Goal: Transaction & Acquisition: Purchase product/service

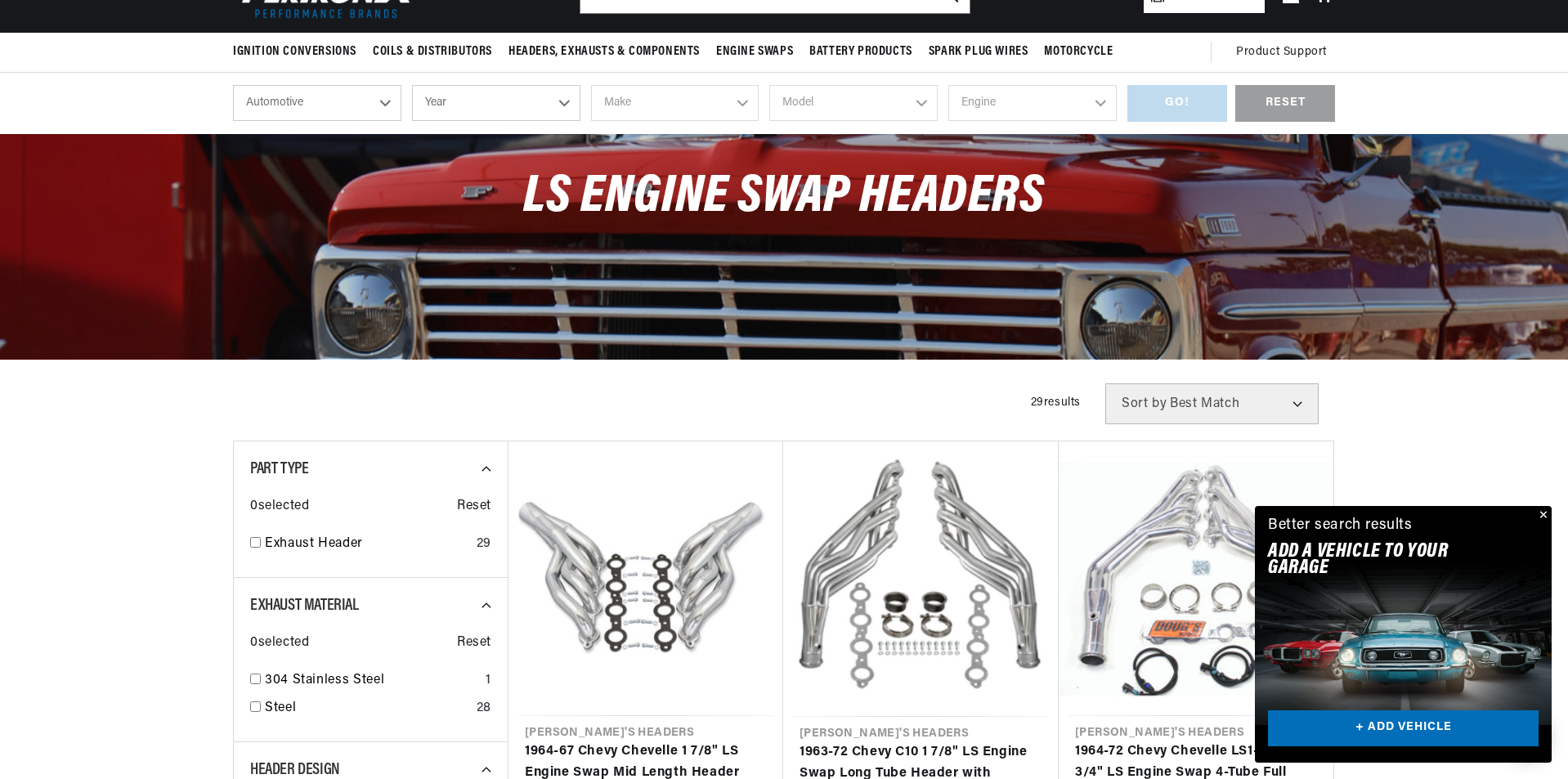
scroll to position [163, 0]
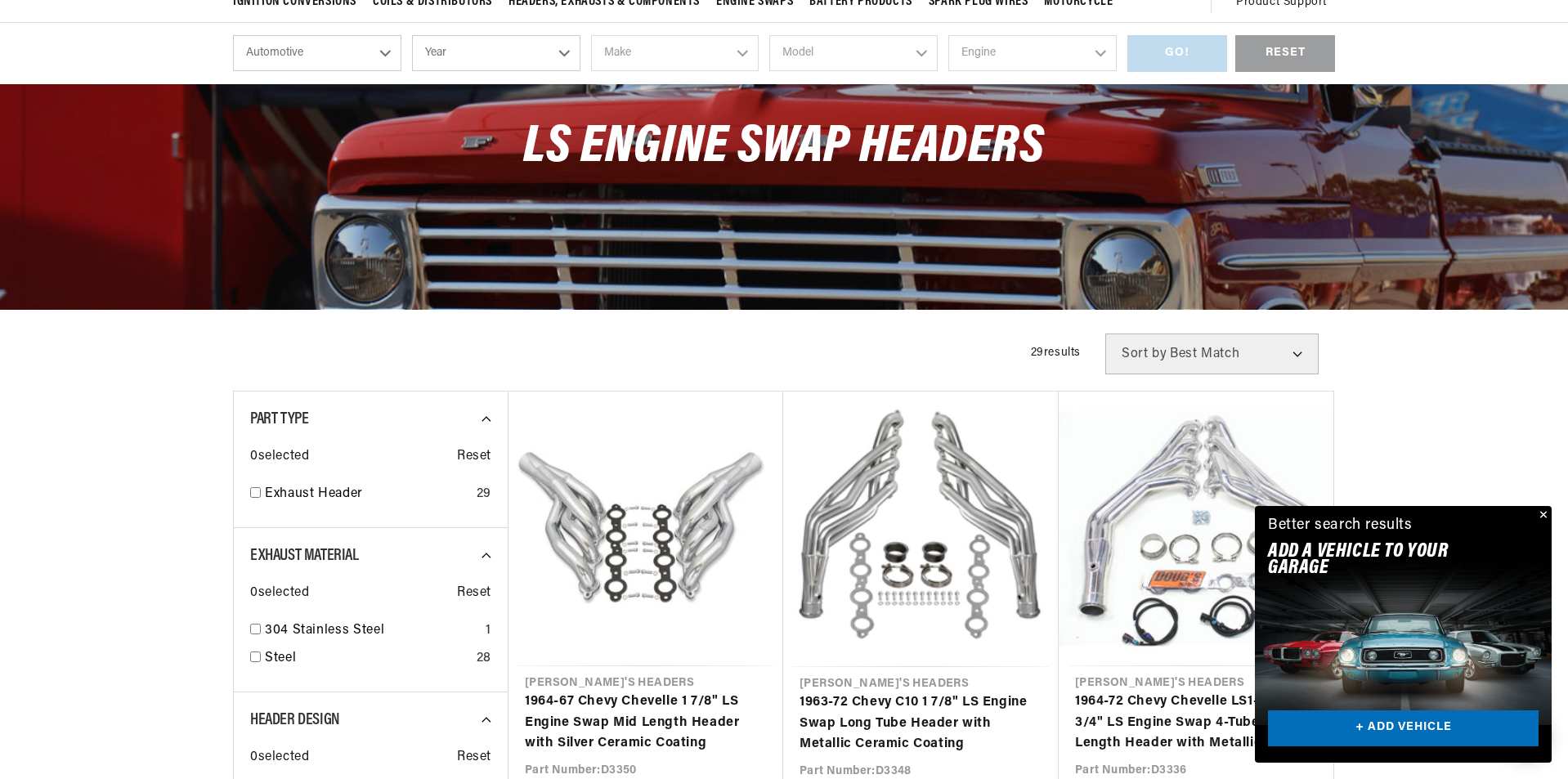
click at [332, 65] on select "Automotive Agricultural Industrial Marine Motorcycle" at bounding box center [317, 52] width 169 height 36
click at [497, 55] on select "Year 2026 2025 2024 2023 2022 2021 2020 2019 2018 2017 2016 2015 2014 2013 2012…" at bounding box center [496, 52] width 169 height 36
select select "1970"
click at [412, 35] on select "Year 2026 2025 2024 2023 2022 2021 2020 2019 2018 2017 2016 2015 2014 2013 2012…" at bounding box center [496, 52] width 169 height 36
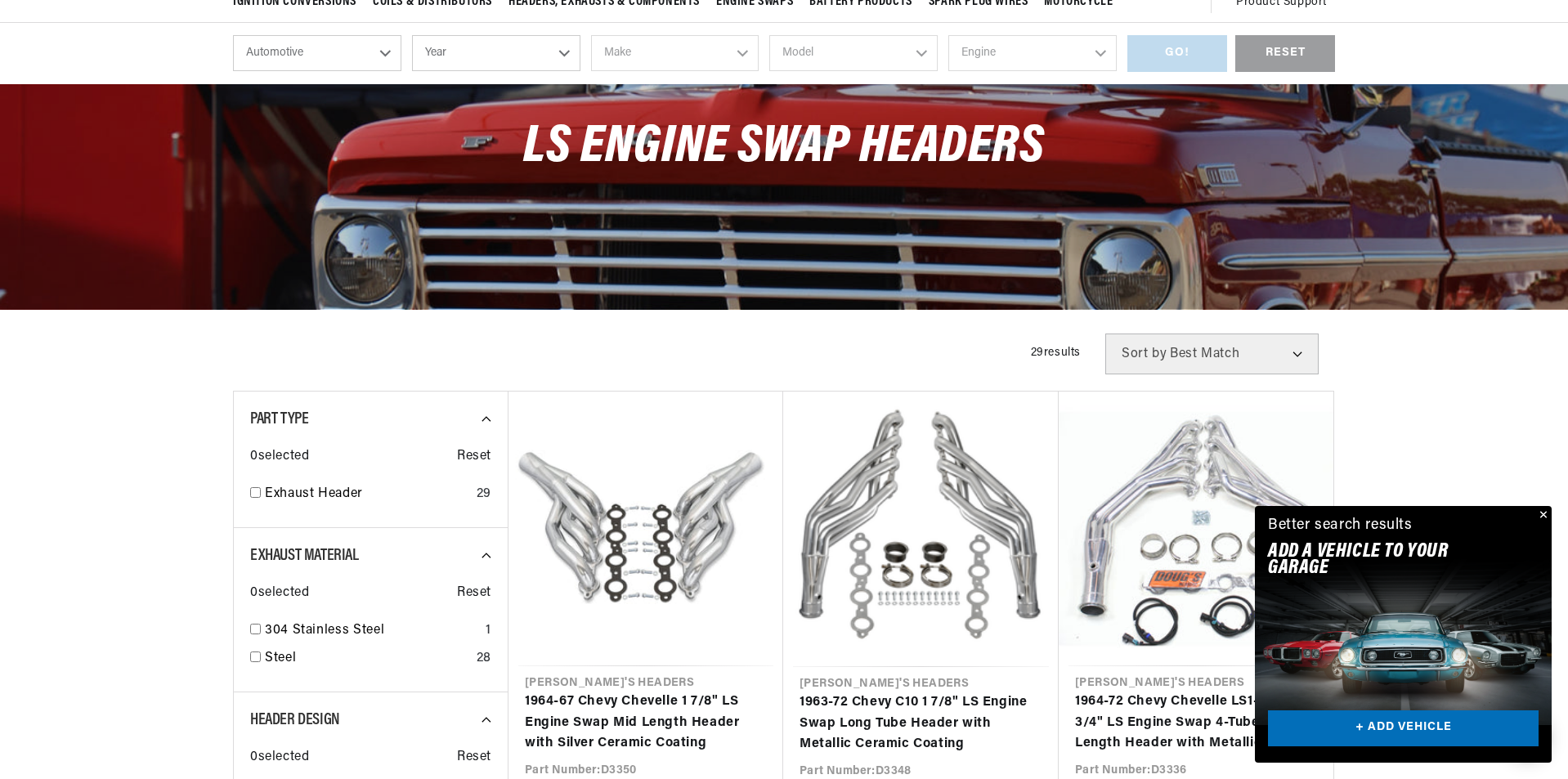
select select "1970"
drag, startPoint x: 720, startPoint y: 37, endPoint x: 709, endPoint y: 40, distance: 11.4
click at [718, 40] on select "Make Alfa Romeo American Motors Aston Martin Audi Austin Austin Healey Avanti B…" at bounding box center [675, 52] width 169 height 36
select select "Chevrolet"
click at [591, 35] on select "Make Alfa Romeo American Motors Aston Martin Audi Austin Austin Healey Avanti B…" at bounding box center [675, 52] width 169 height 36
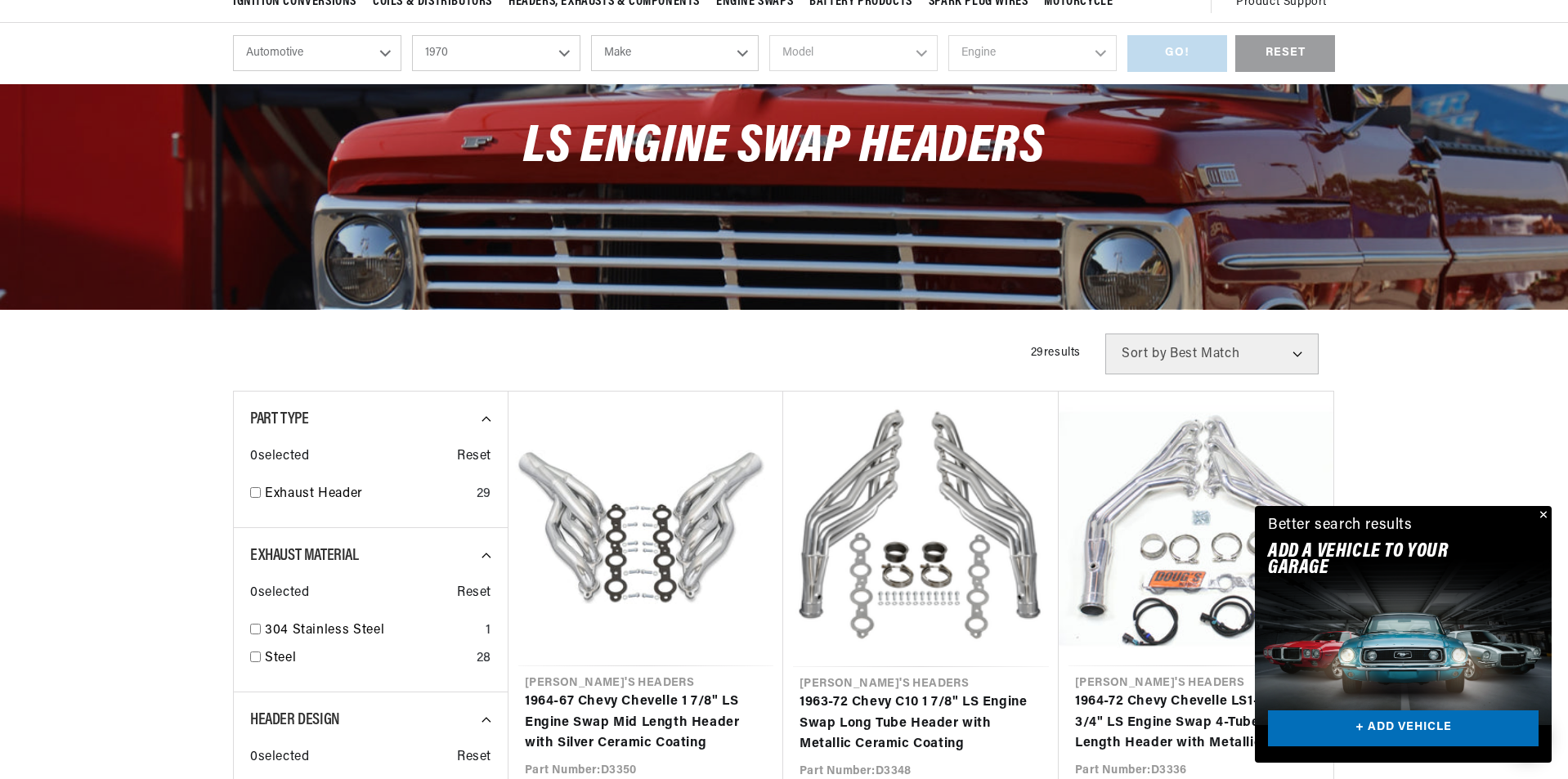
select select "Chevrolet"
click at [795, 54] on select "Model Bel Air Biscayne Blazer Brookwood C10 Pickup C10 Suburban C20 Pickup C20 …" at bounding box center [854, 52] width 169 height 36
select select "C10-Pickup"
click at [769, 35] on select "Model Bel Air Biscayne Blazer Brookwood C10 Pickup C10 Suburban C20 Pickup C20 …" at bounding box center [854, 52] width 169 height 36
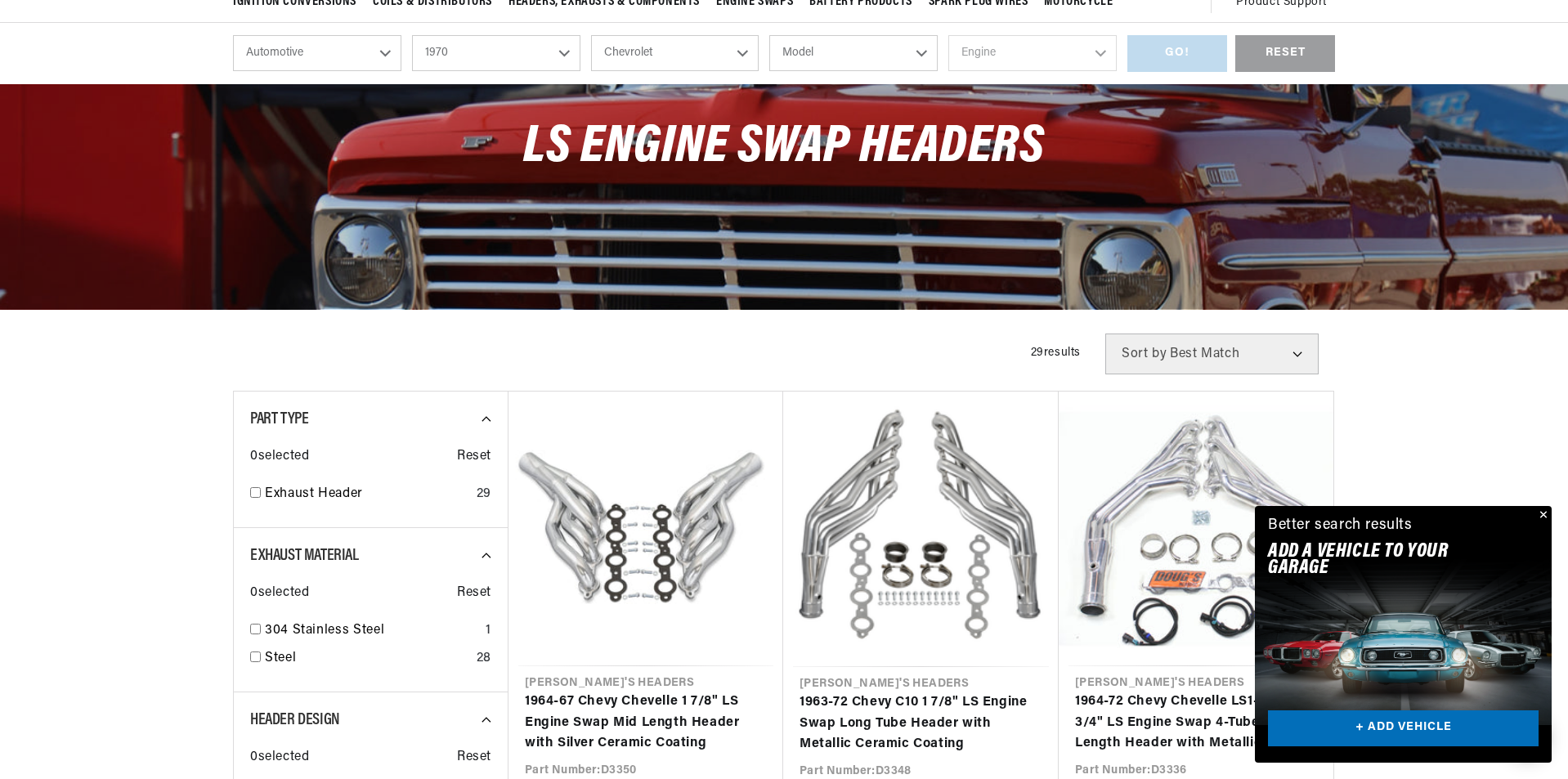
select select "C10-Pickup"
click at [1023, 60] on select "Engine 4.6L 5.3L 5.4L 230cid / 3.8L 250cid / 4.1L 292cid / 4.8L 305cid / 5.0L 3…" at bounding box center [1033, 52] width 169 height 36
click at [763, 253] on div "LS Engine Swap Headers" at bounding box center [784, 196] width 1568 height 225
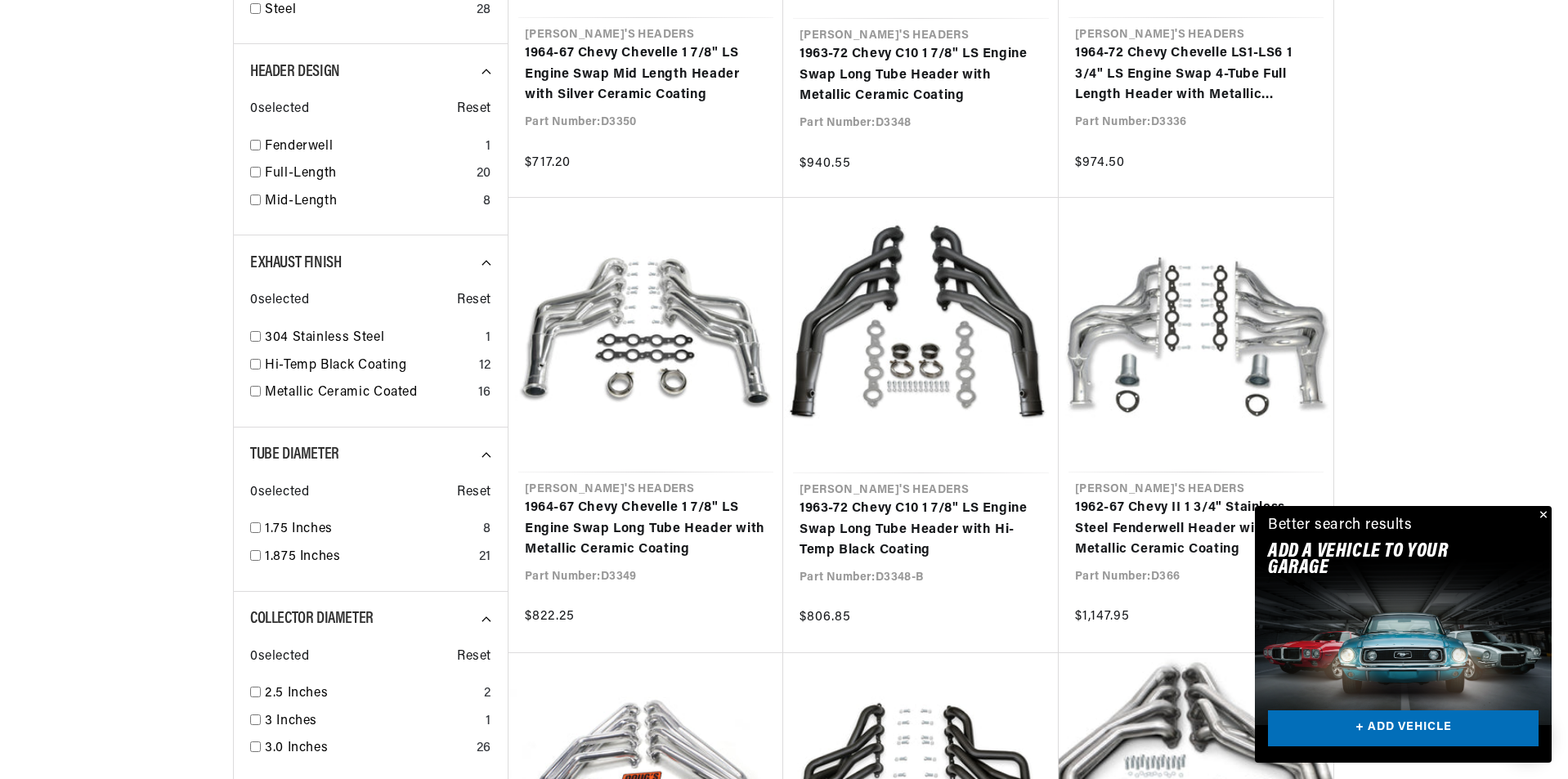
scroll to position [818, 0]
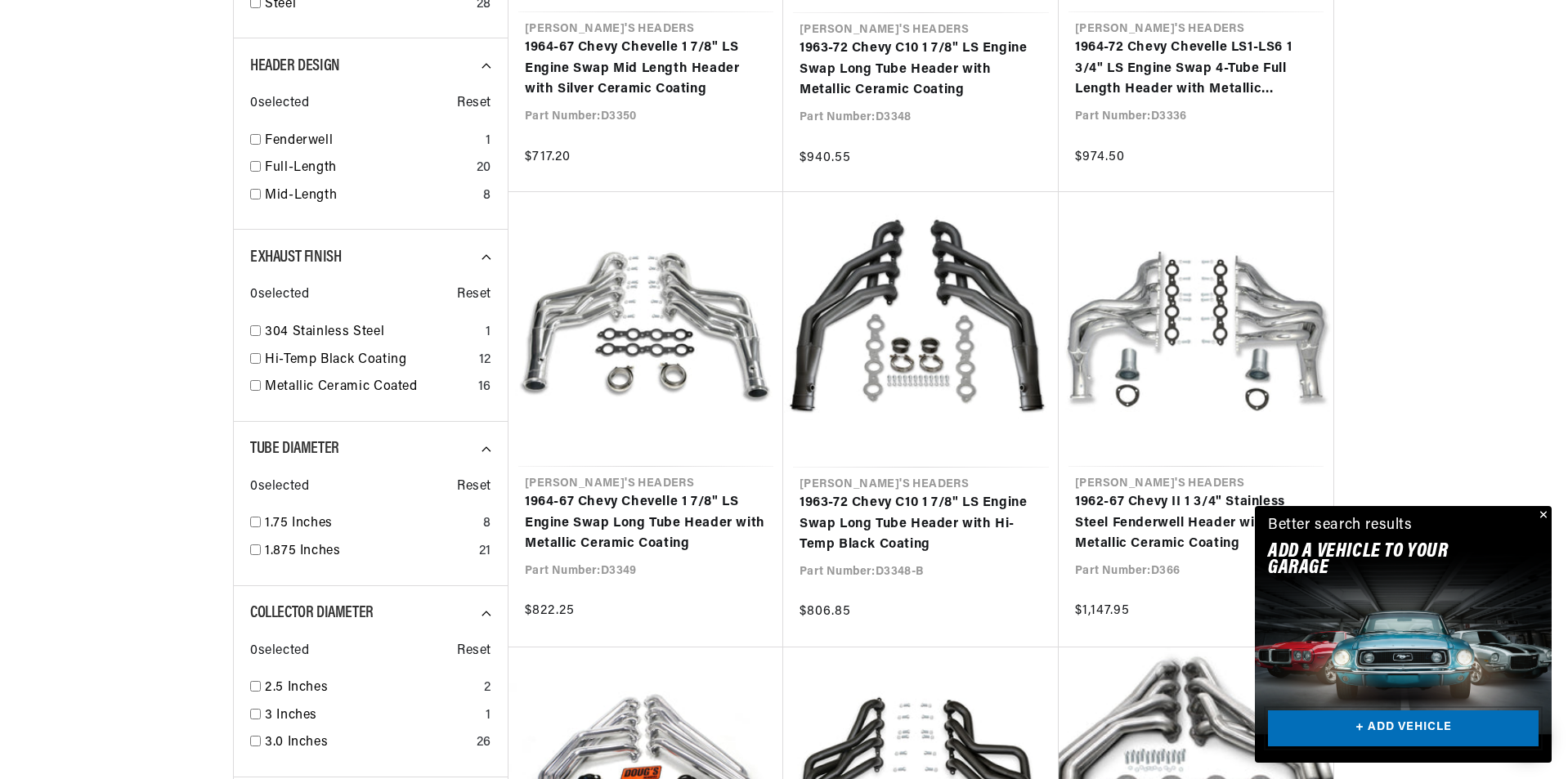
click at [1377, 736] on link "+ ADD VEHICLE" at bounding box center [1403, 729] width 270 height 37
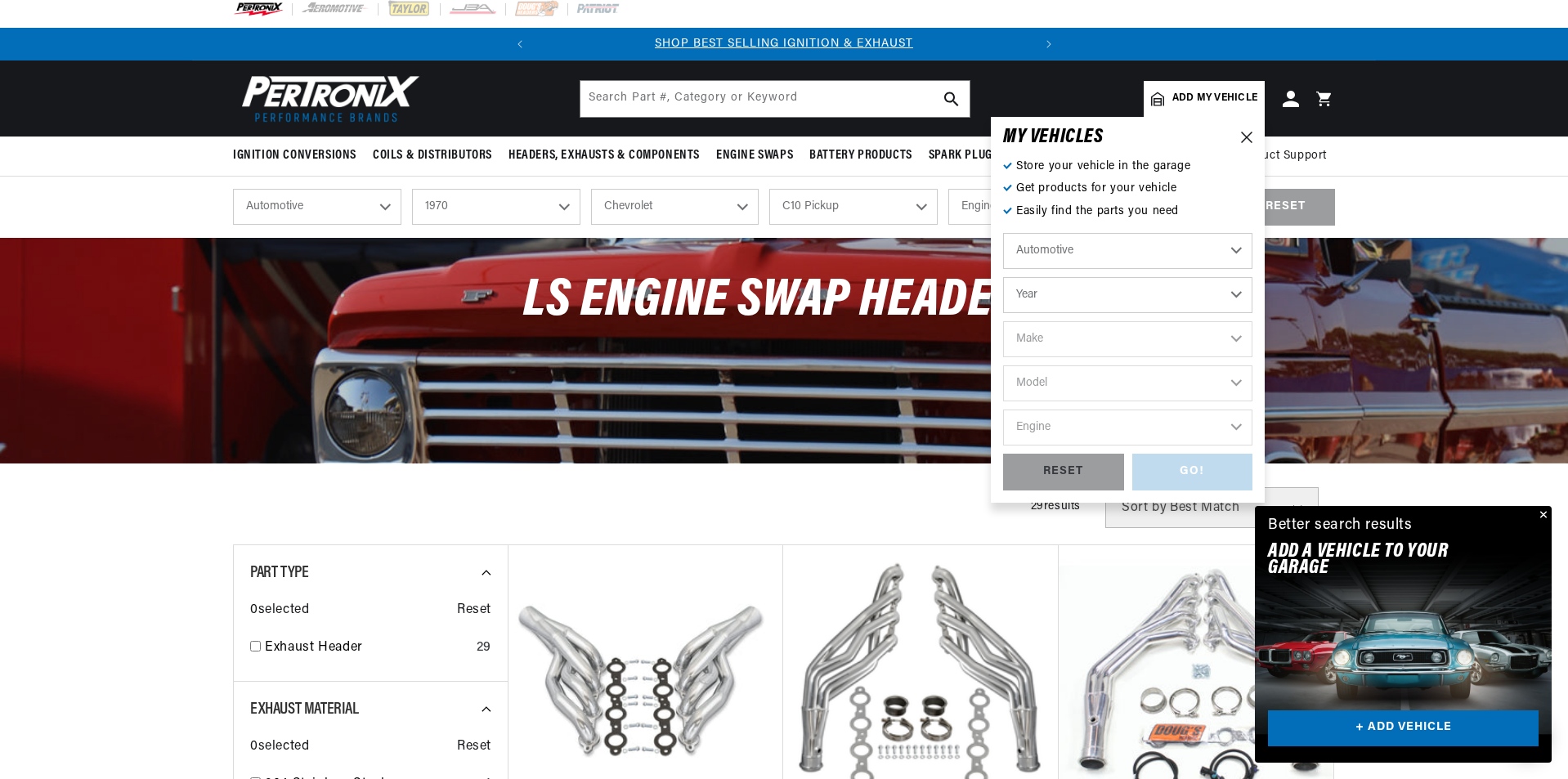
scroll to position [0, 0]
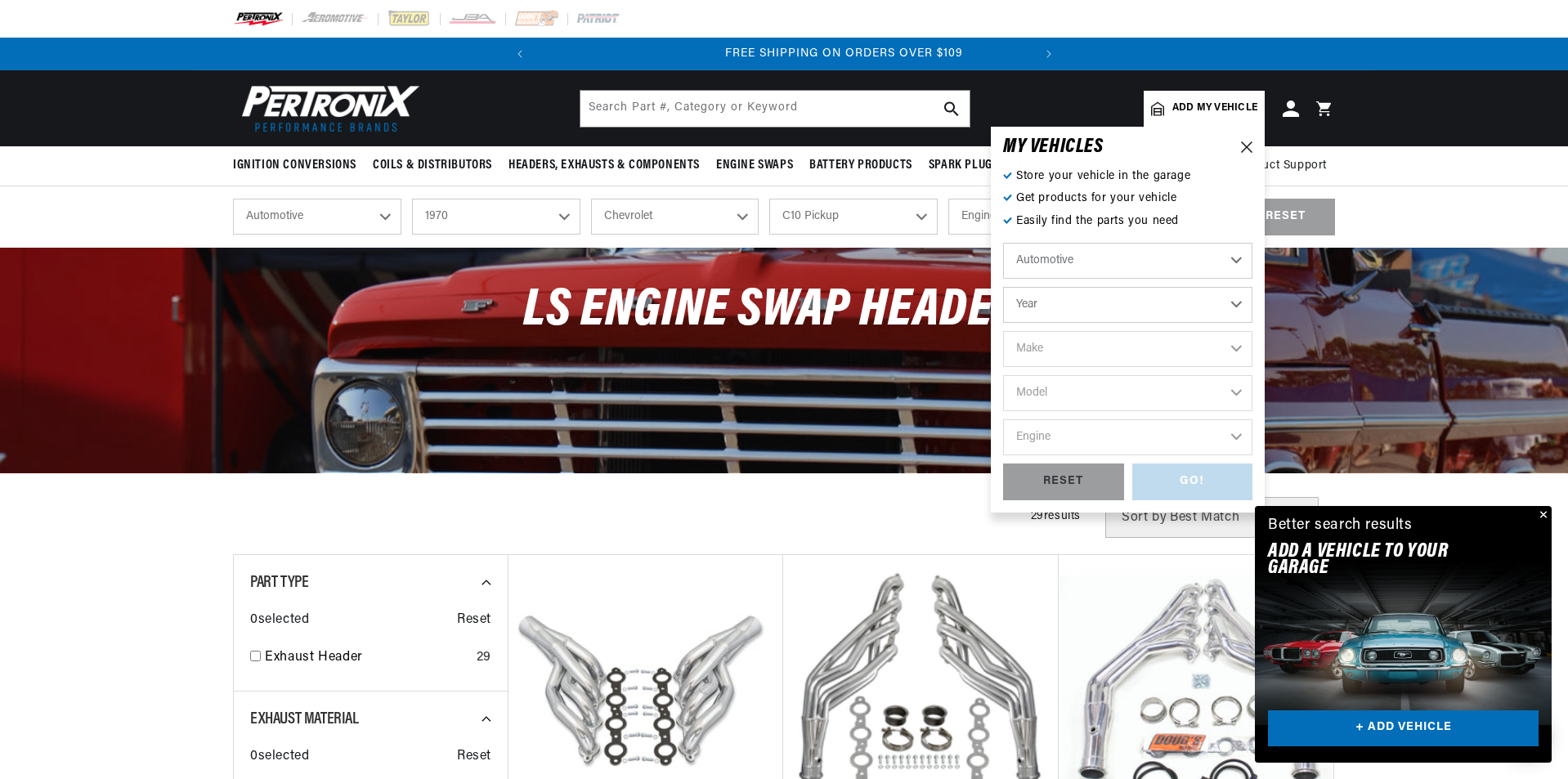
click at [1059, 300] on select "Year 2026 2025 2024 2023 2022 2021 2020 2019 2018 2017 2016 2015 2014 2013 2012…" at bounding box center [1127, 304] width 249 height 36
select select "1970"
click at [1003, 287] on select "Year 2026 2025 2024 2023 2022 2021 2020 2019 2018 2017 2016 2015 2014 2013 2012…" at bounding box center [1127, 304] width 249 height 36
select select "1970"
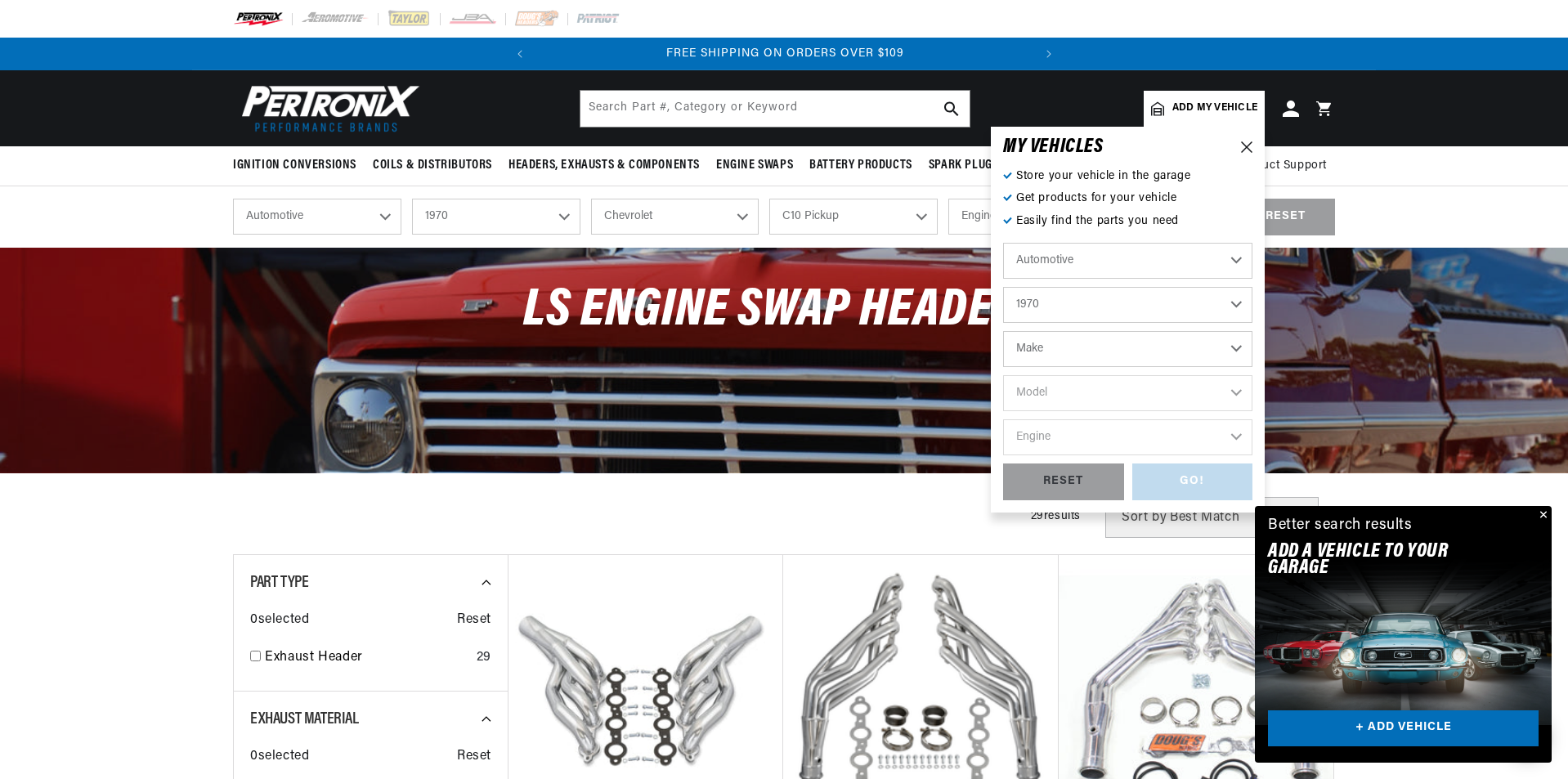
click at [1066, 335] on select "Make Alfa Romeo American Motors Aston Martin Audi Austin Austin Healey Avanti B…" at bounding box center [1127, 349] width 249 height 36
select select "Chevrolet"
click at [1003, 331] on select "Make Alfa Romeo American Motors Aston Martin Audi Austin Austin Healey Avanti B…" at bounding box center [1127, 349] width 249 height 36
select select "Chevrolet"
click at [1063, 393] on select "Model Bel Air Biscayne Blazer Brookwood C10 Pickup C10 Suburban C20 Pickup C20 …" at bounding box center [1127, 393] width 249 height 36
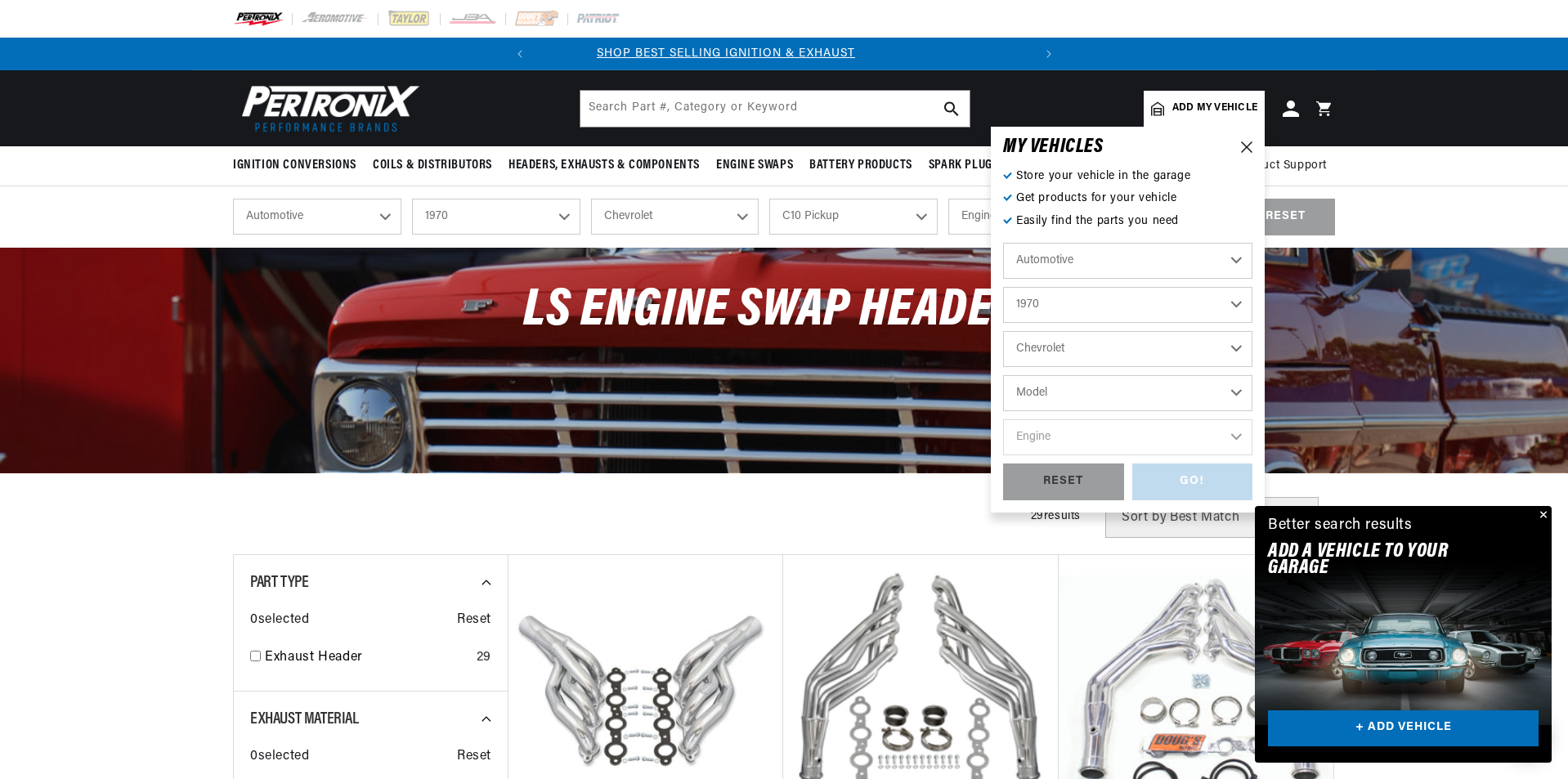
scroll to position [0, 0]
select select "C10-Pickup"
click at [1003, 376] on select "Model Bel Air Biscayne Blazer Brookwood C10 Pickup C10 Suburban C20 Pickup C20 …" at bounding box center [1127, 393] width 249 height 36
select select "C10-Pickup"
click at [1053, 451] on select "Engine 4.6L 5.3L 5.4L 230cid / 3.8L 250cid / 4.1L 292cid / 4.8L 305cid / 5.0L 3…" at bounding box center [1127, 437] width 249 height 36
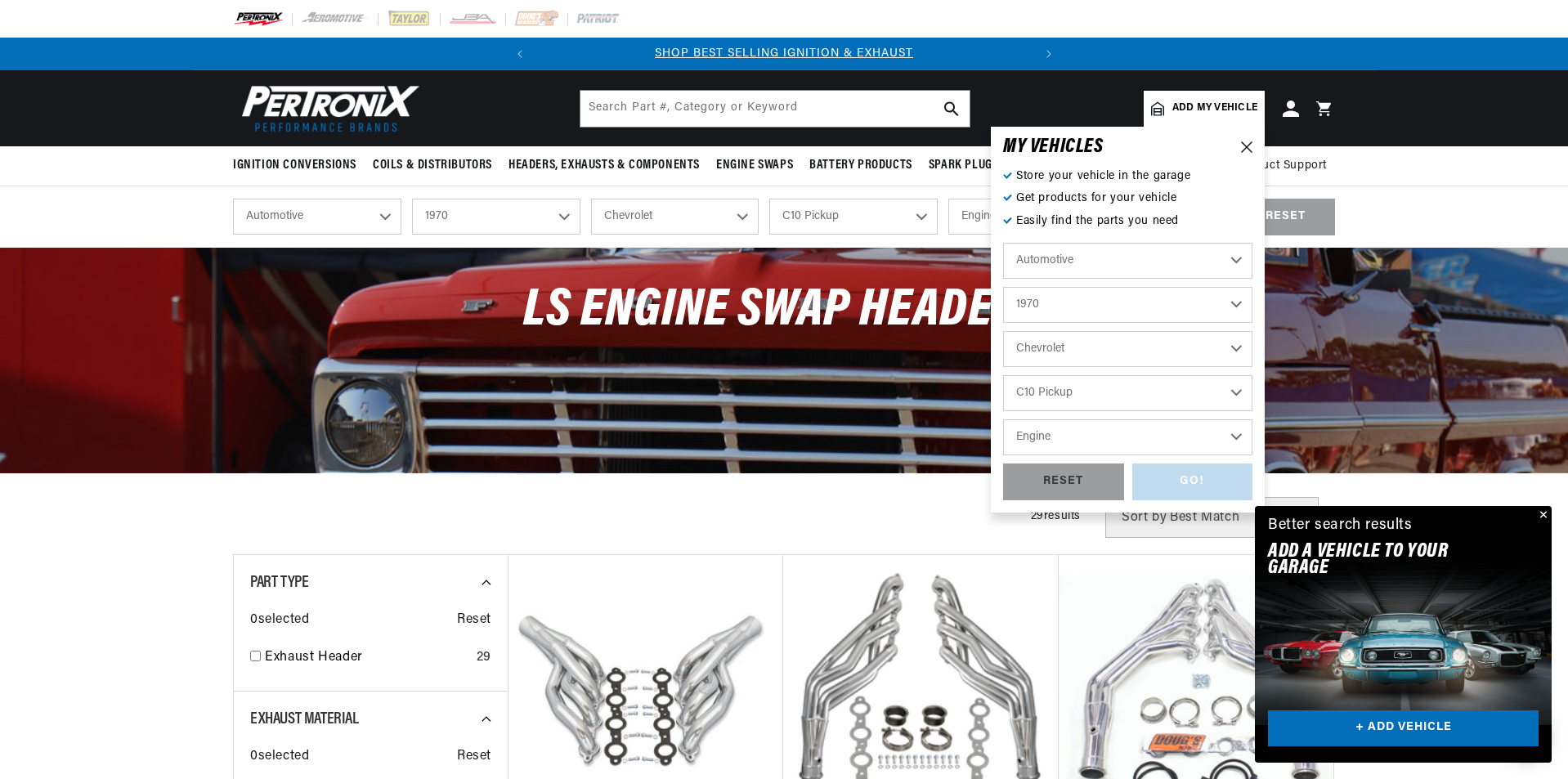
click at [1052, 433] on select "Engine 4.6L 5.3L 5.4L 230cid / 3.8L 250cid / 4.1L 292cid / 4.8L 305cid / 5.0L 3…" at bounding box center [1127, 437] width 249 height 36
select select "350cid-5.7L"
click at [1003, 420] on select "Engine 4.6L 5.3L 5.4L 230cid / 3.8L 250cid / 4.1L 292cid / 4.8L 305cid / 5.0L 3…" at bounding box center [1127, 437] width 249 height 36
select select "350cid-5.7L"
click at [1217, 489] on div "GO!" at bounding box center [1193, 482] width 121 height 37
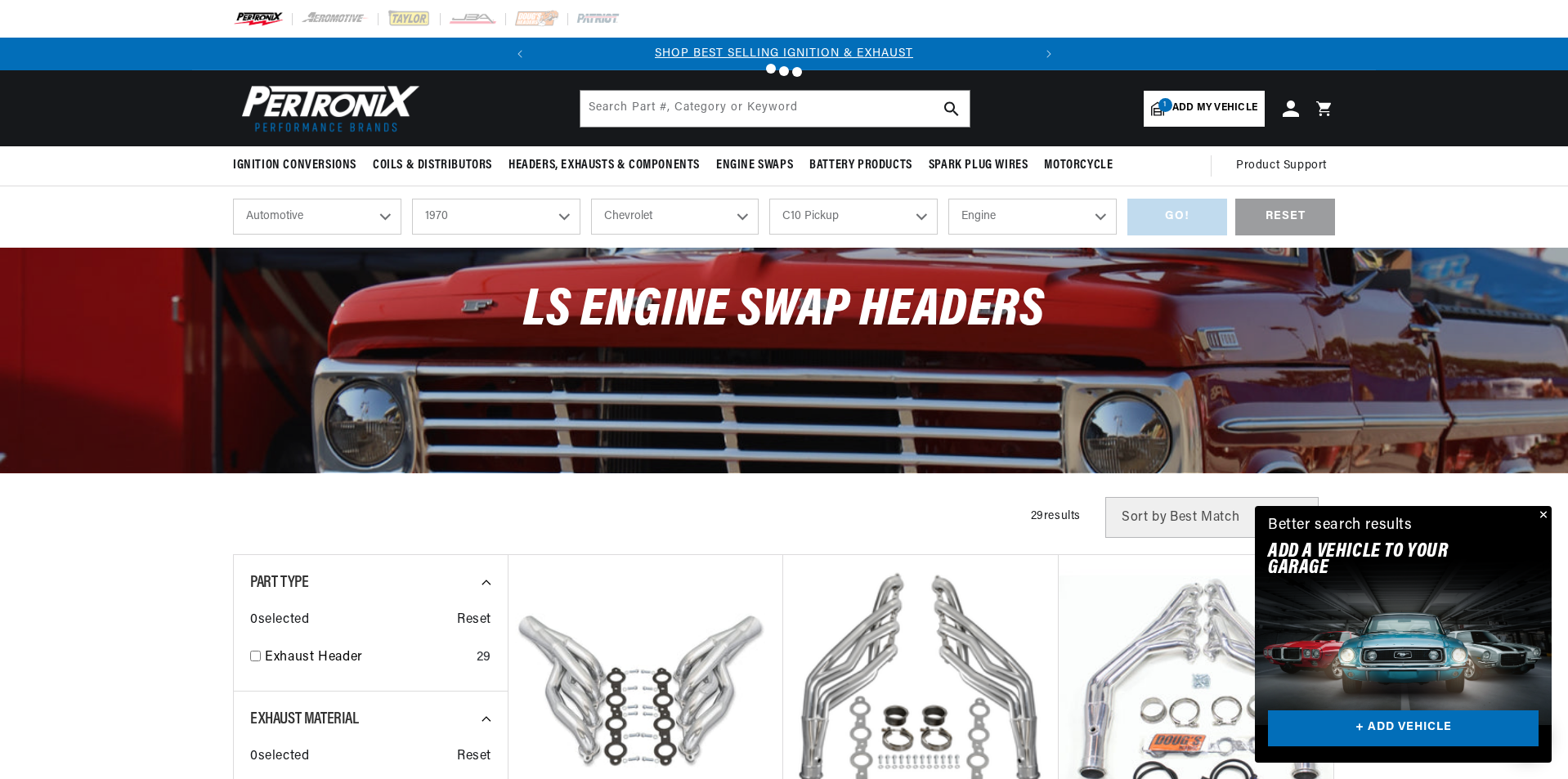
select select "350cid-5.7L"
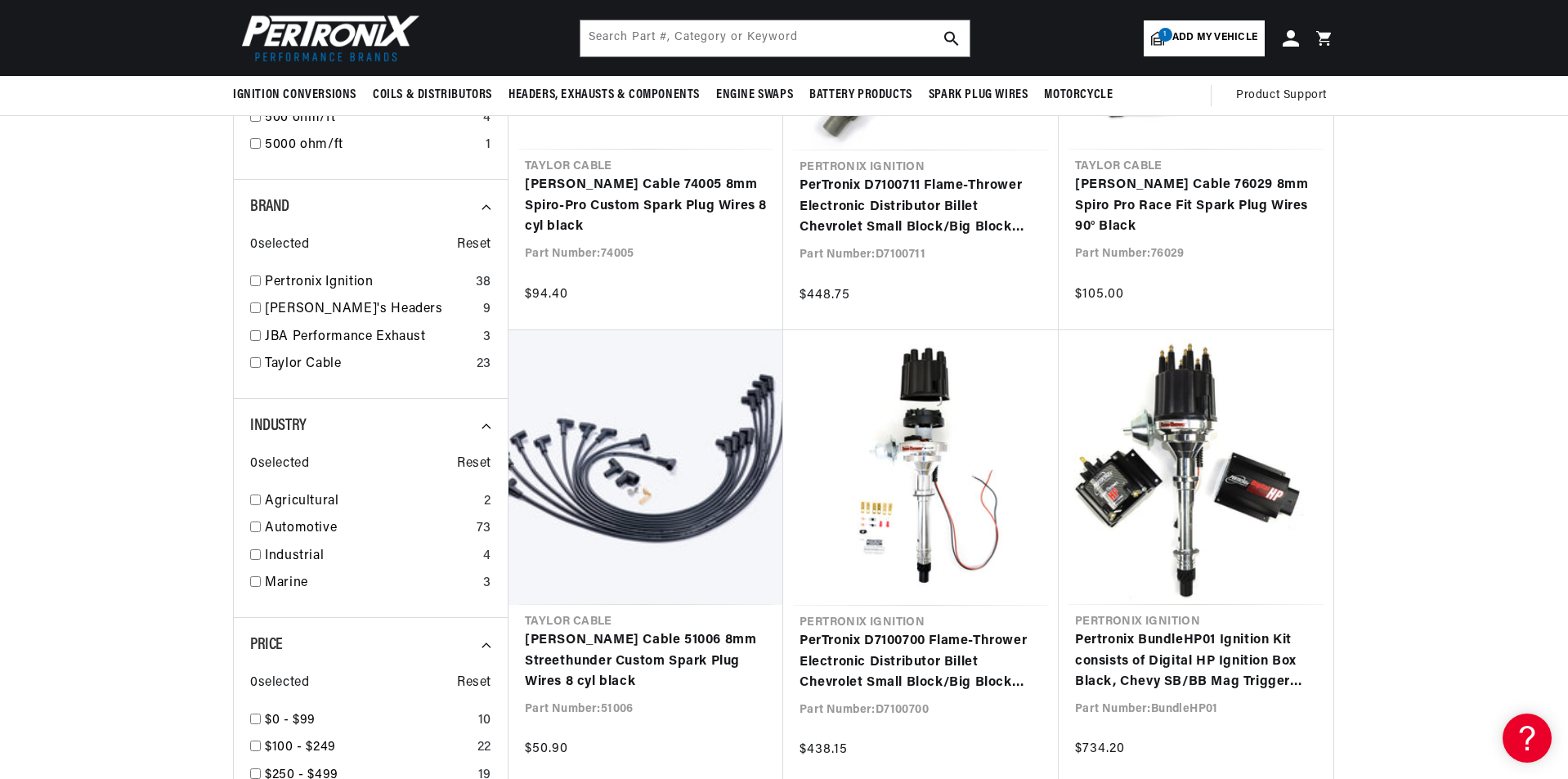
scroll to position [0, 495]
click at [256, 310] on input "checkbox" at bounding box center [256, 308] width 10 height 10
checkbox input "false"
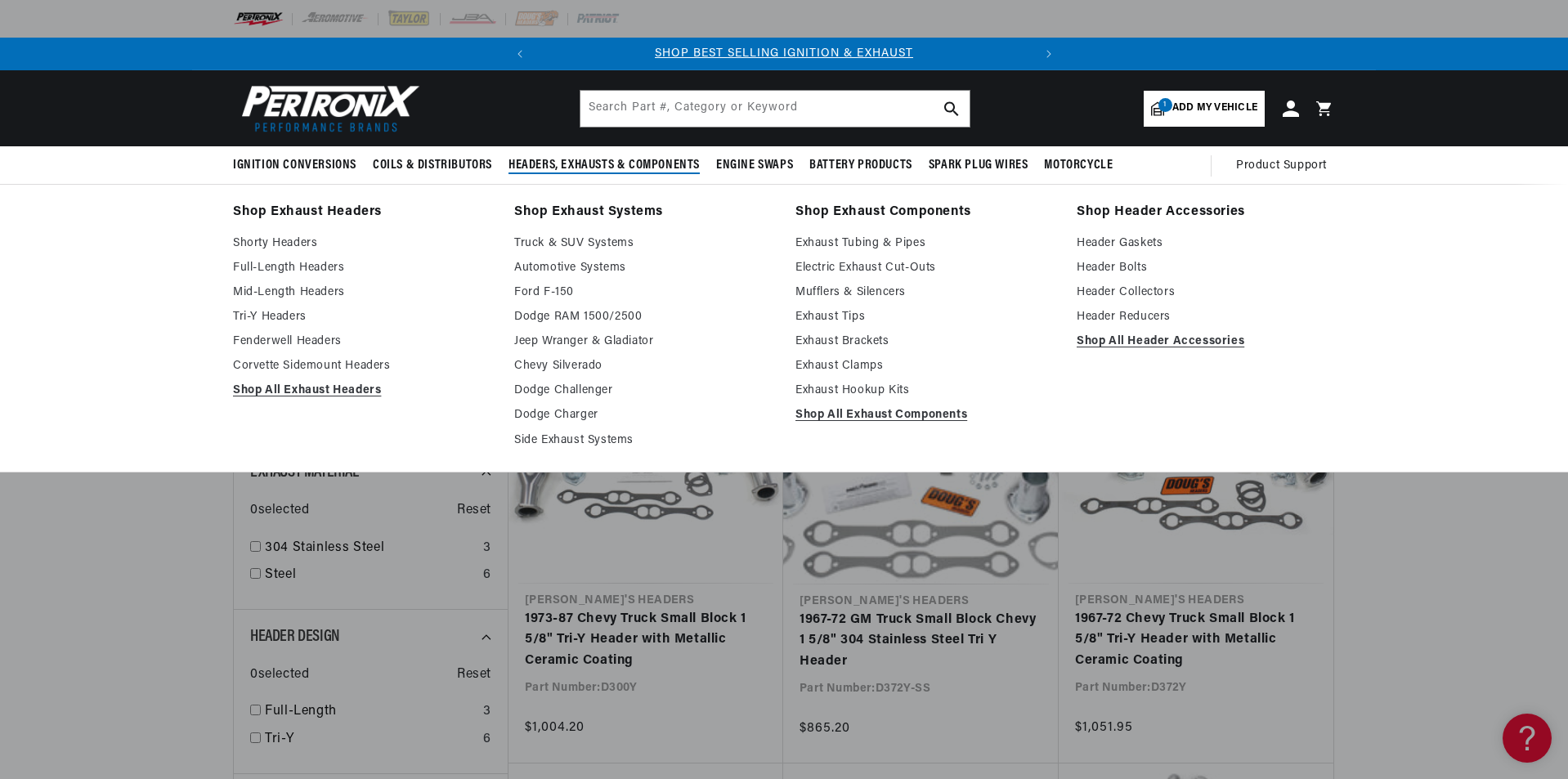
click at [563, 163] on span "Headers, Exhausts & Components" at bounding box center [604, 166] width 191 height 17
click at [305, 264] on link "Full-Length Headers" at bounding box center [362, 268] width 258 height 20
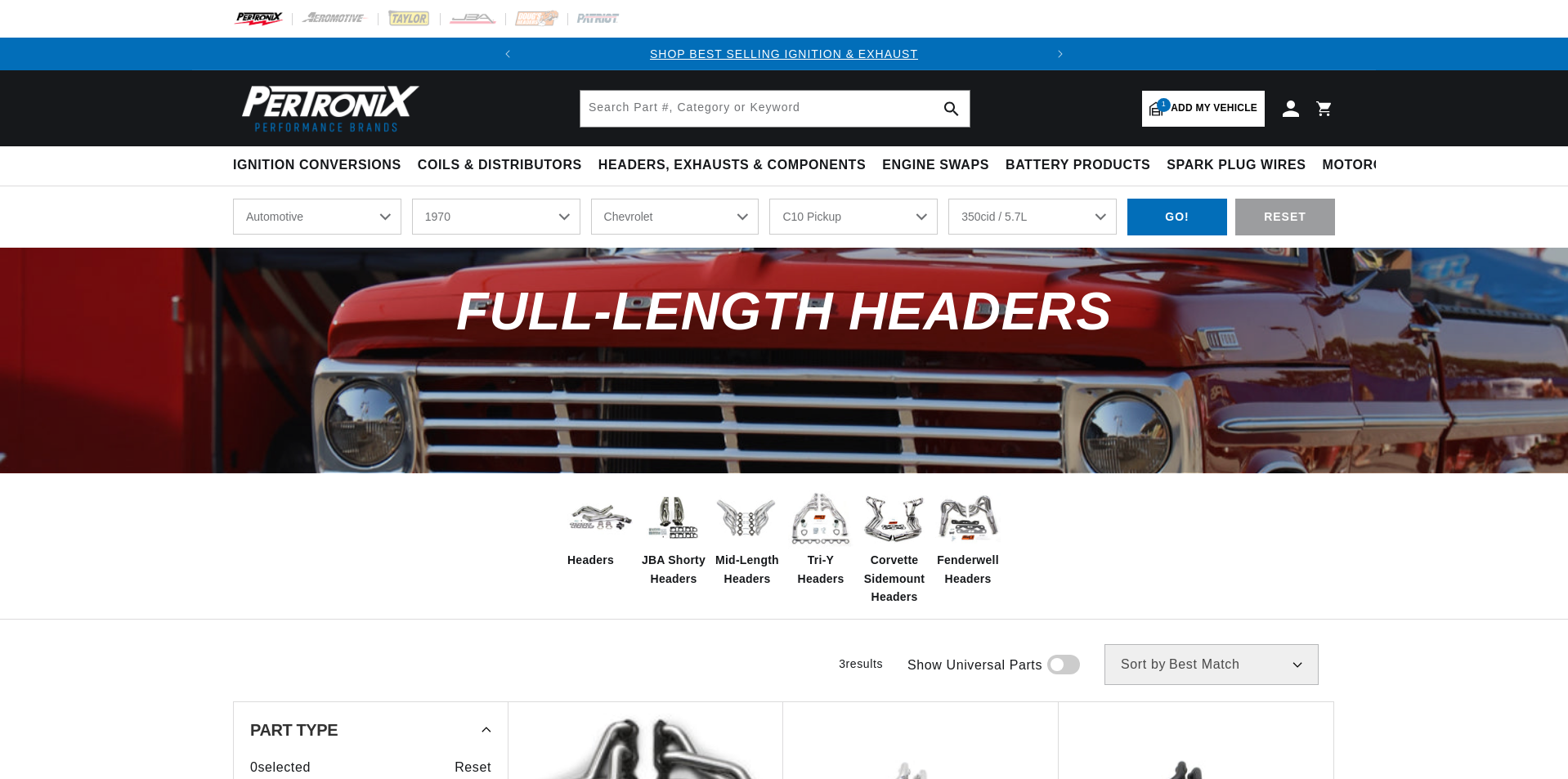
select select "1970"
select select "Chevrolet"
select select "C10-Pickup"
select select "350cid-5.7L"
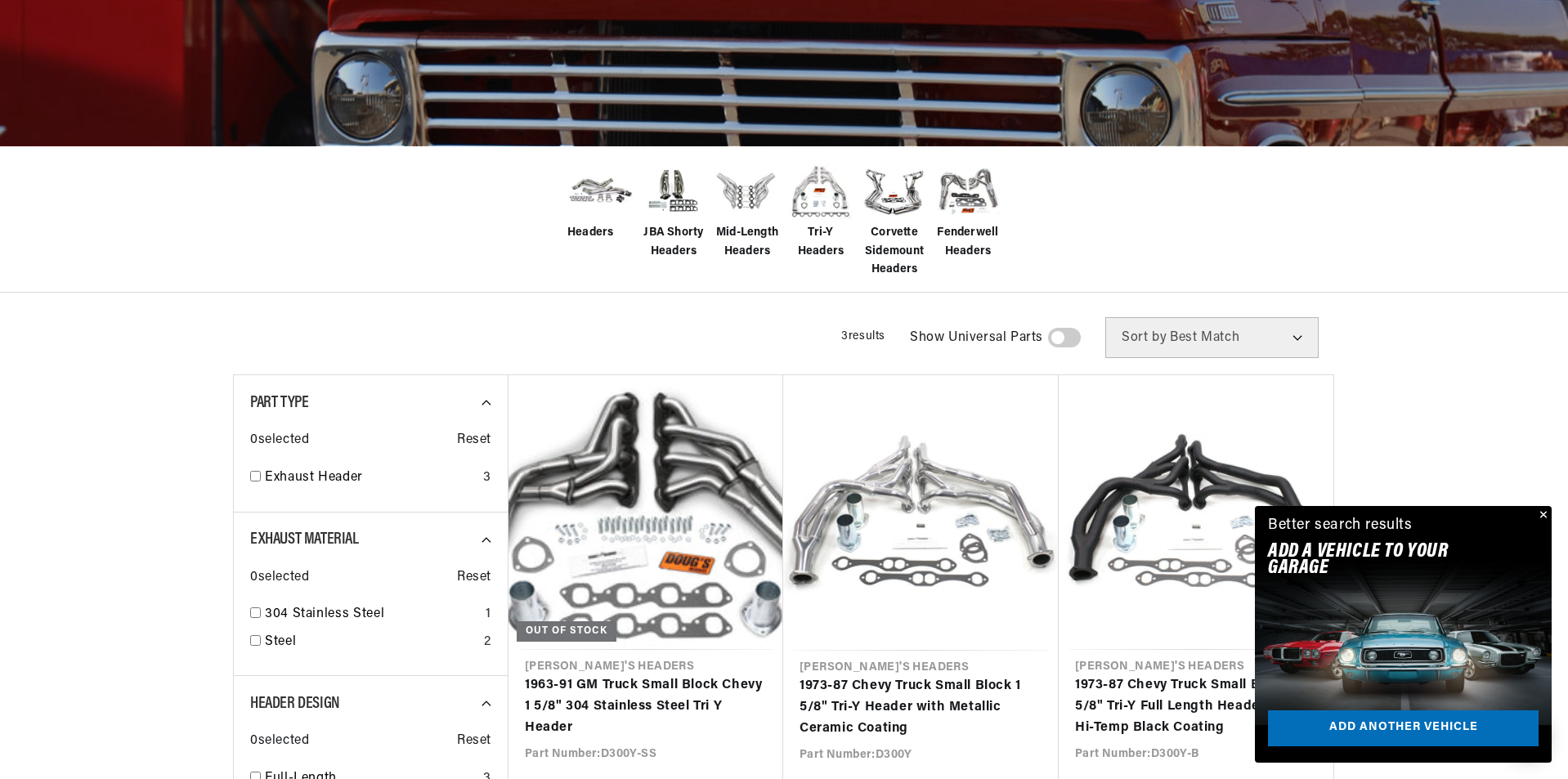
scroll to position [0, 495]
click at [1538, 513] on button "Close" at bounding box center [1542, 516] width 20 height 20
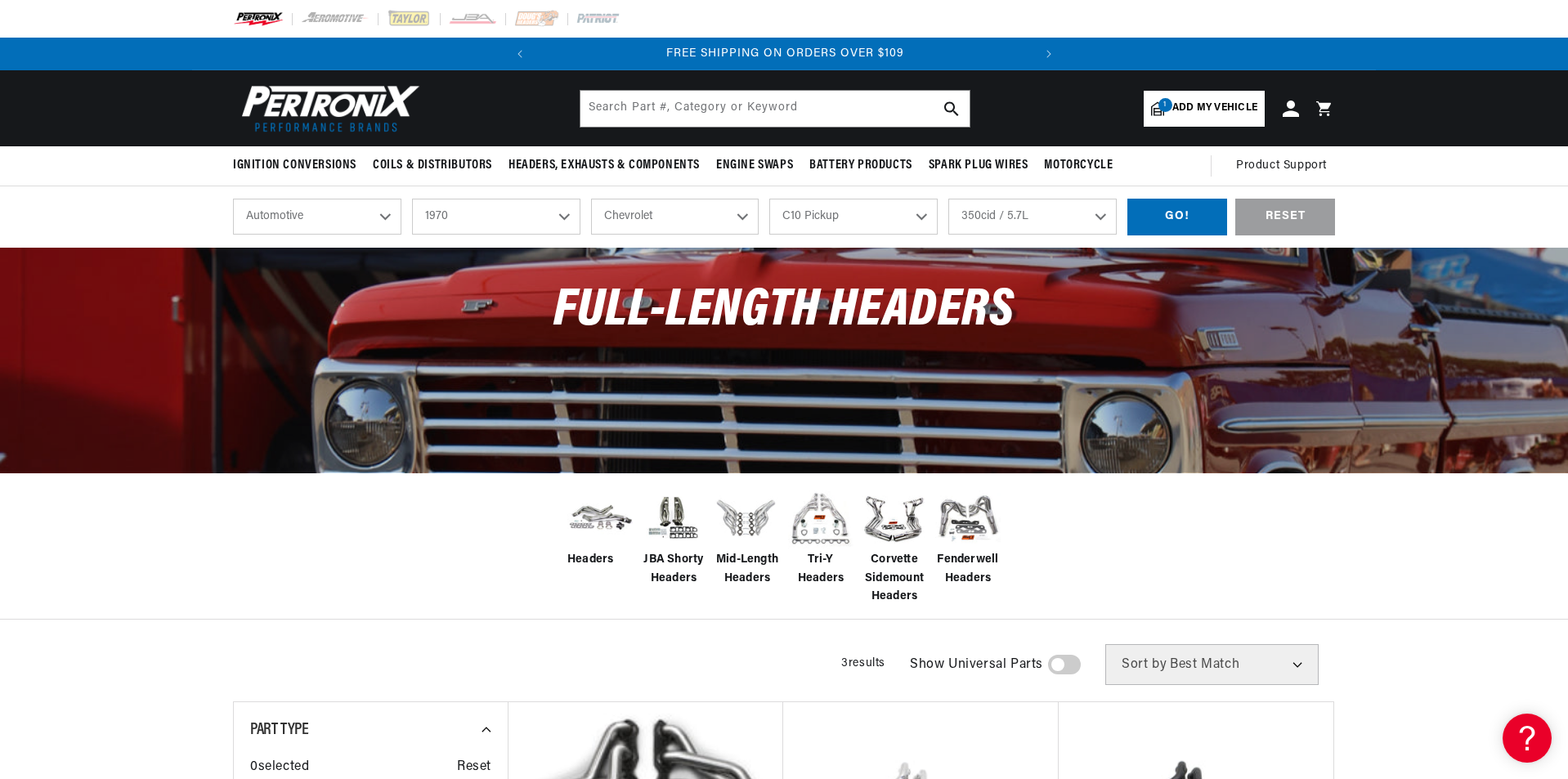
click at [879, 205] on select "Bel Air Biscayne Blazer Brookwood C10 Pickup C10 Suburban C20 Pickup C20 Suburb…" at bounding box center [854, 216] width 169 height 36
click at [1014, 199] on select "4.6L 5.3L 5.4L 230cid / 3.8L 250cid / 4.1L 292cid / 4.8L 305cid / 5.0L 307cid /…" at bounding box center [1033, 216] width 169 height 36
click at [684, 105] on input "text" at bounding box center [775, 108] width 389 height 36
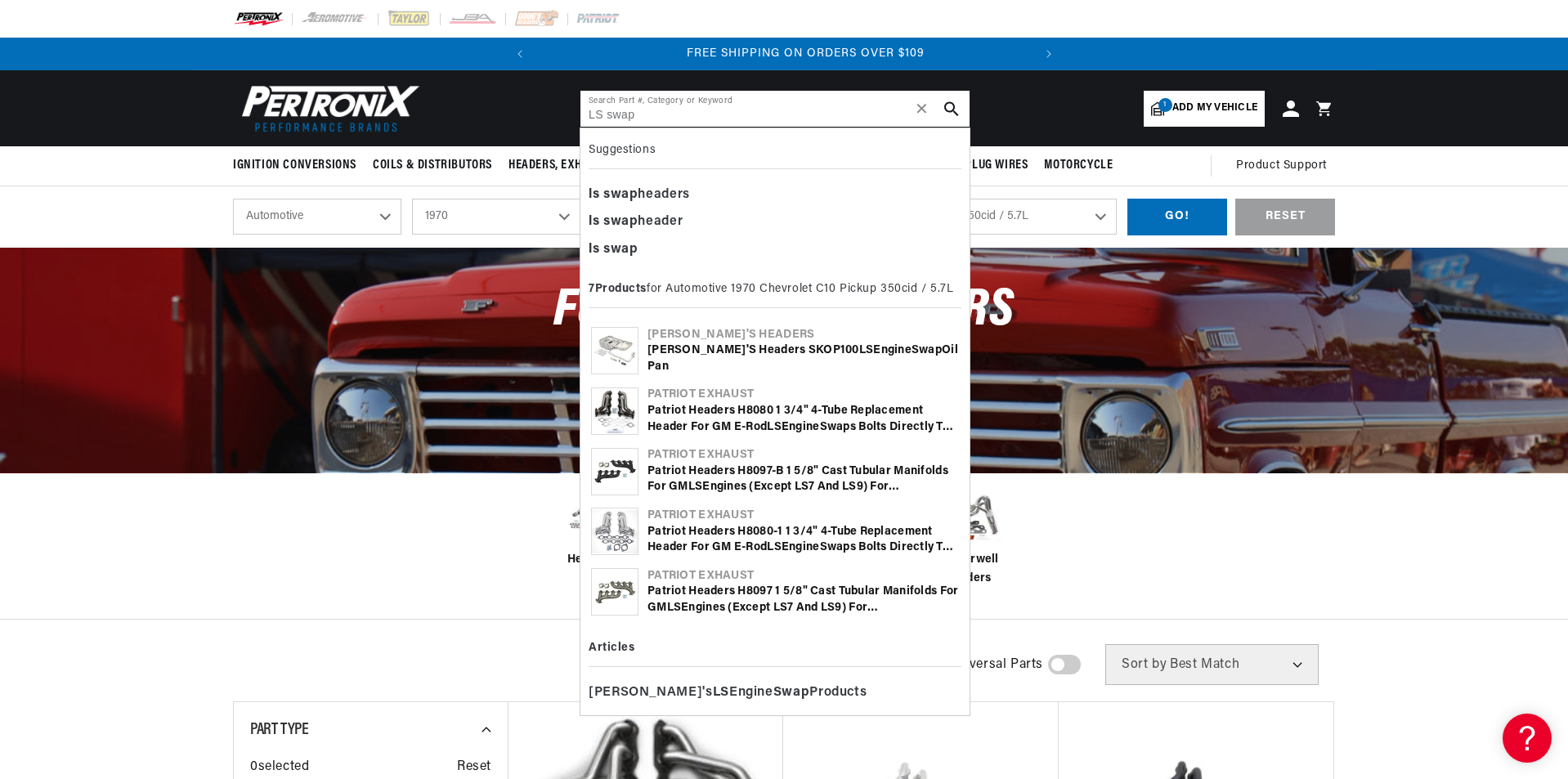
scroll to position [0, 495]
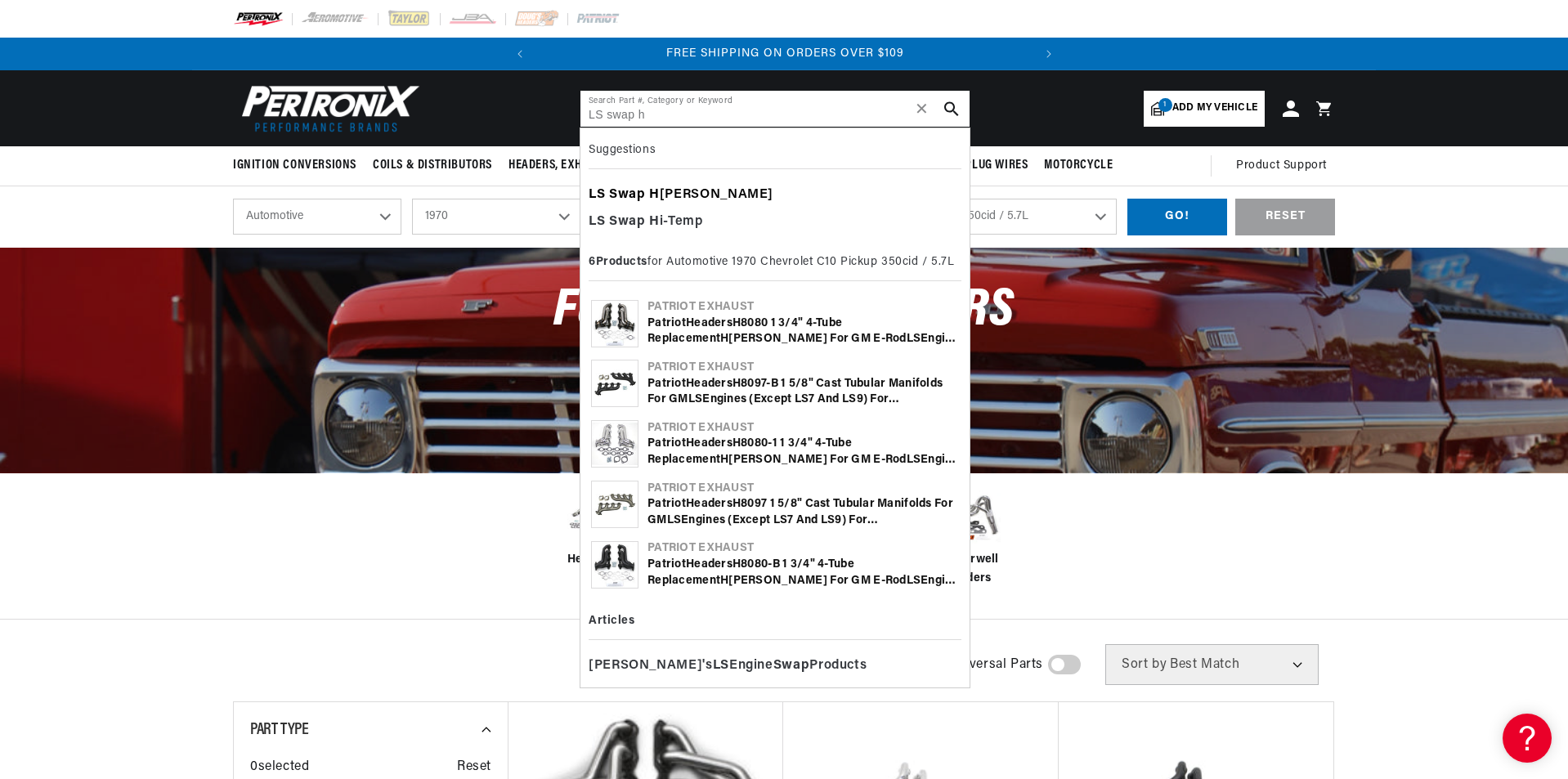
type input "LS swap h"
click at [630, 189] on b "Swap" at bounding box center [628, 194] width 37 height 13
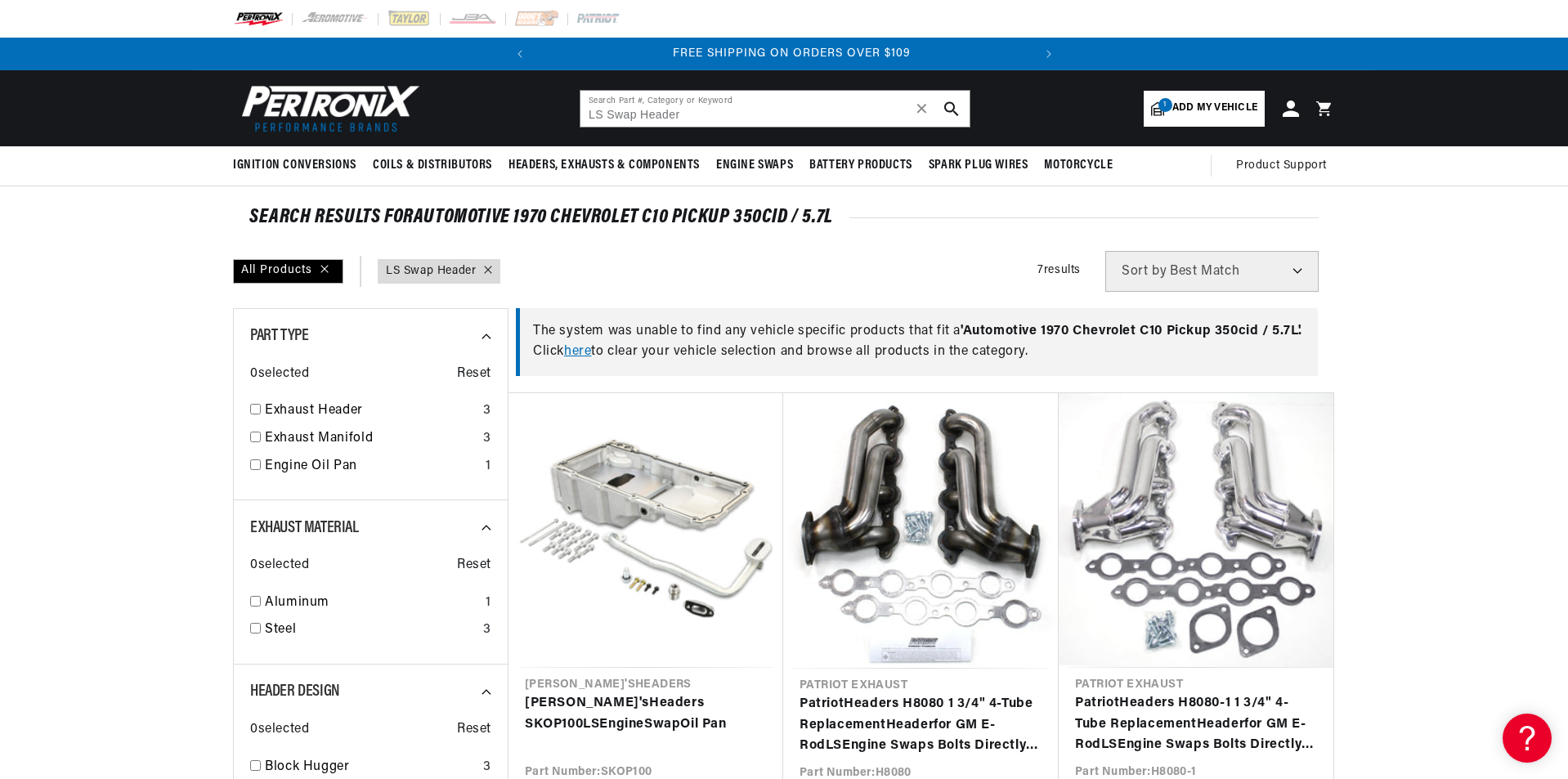
scroll to position [0, 495]
click at [250, 406] on input "checkbox" at bounding box center [256, 409] width 10 height 10
checkbox input "true"
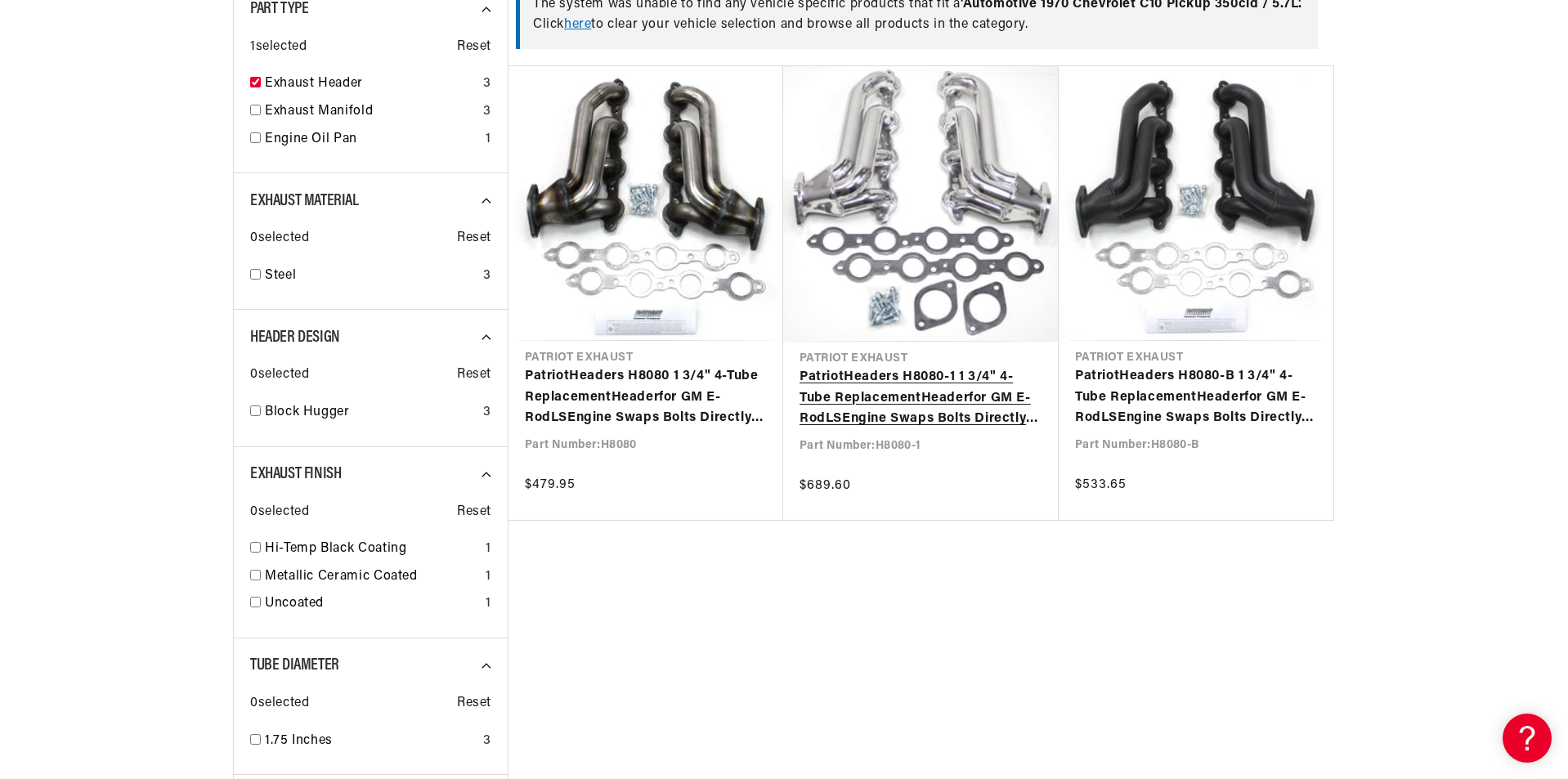
click at [834, 420] on link "Patriot Header s H8080-1 1 3/4" 4-Tube Replacement Header for GM E-Rod LS Engin…" at bounding box center [920, 398] width 243 height 63
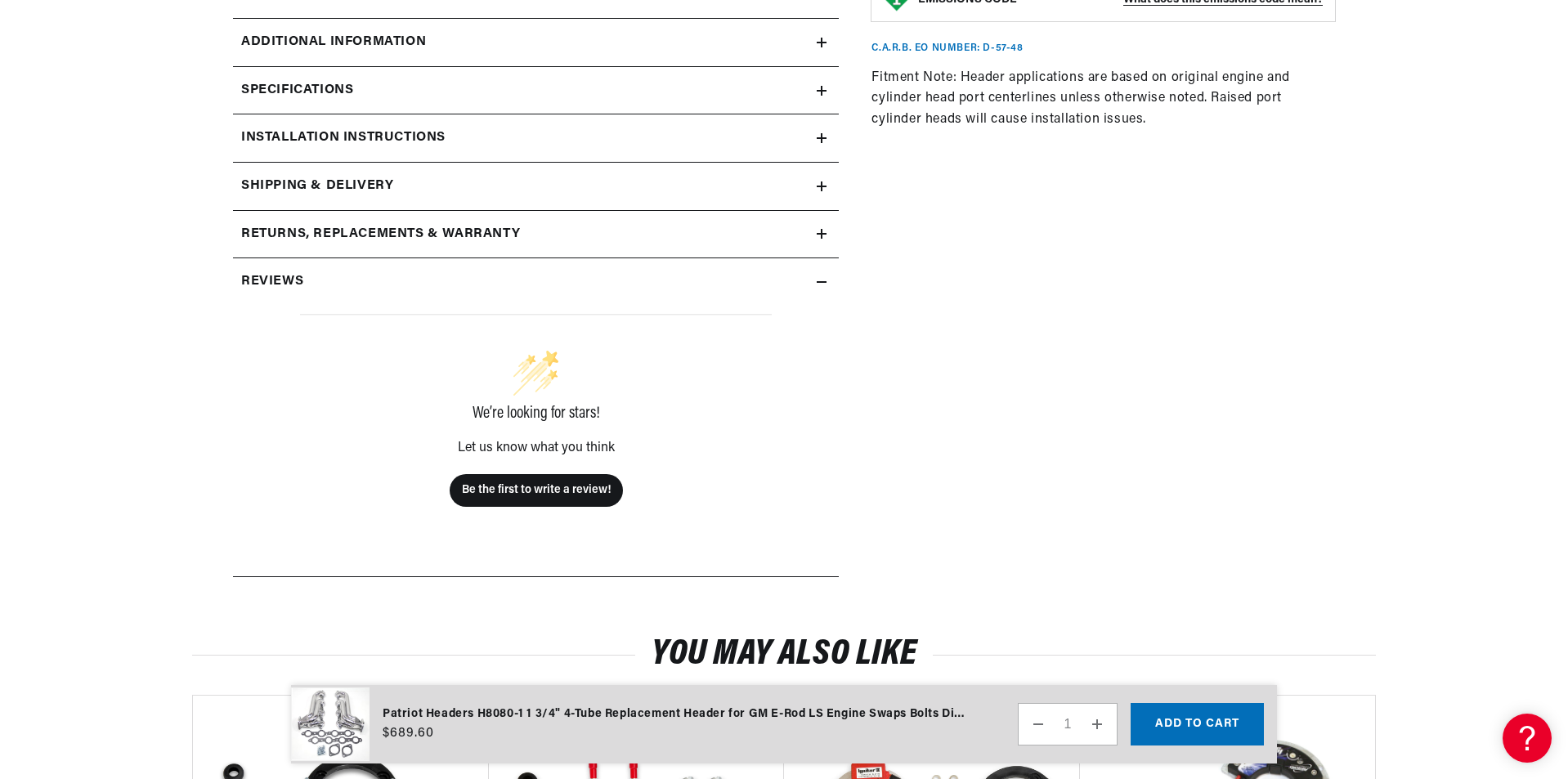
scroll to position [818, 0]
